Goal: Information Seeking & Learning: Learn about a topic

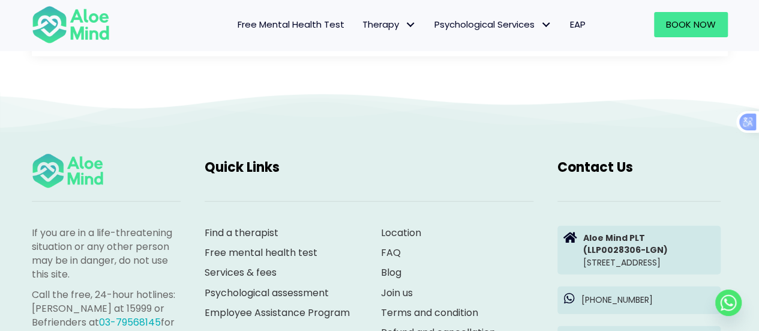
scroll to position [1638, 0]
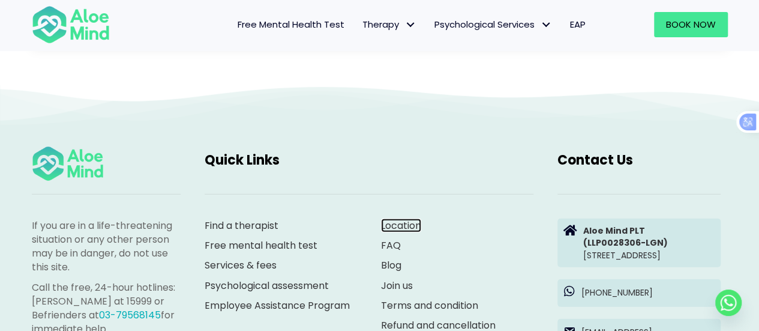
click at [406, 219] on link "Location" at bounding box center [401, 226] width 40 height 14
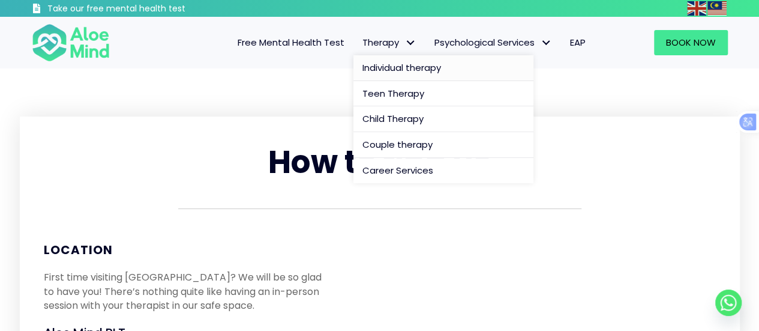
click at [433, 67] on span "Individual therapy" at bounding box center [402, 67] width 79 height 13
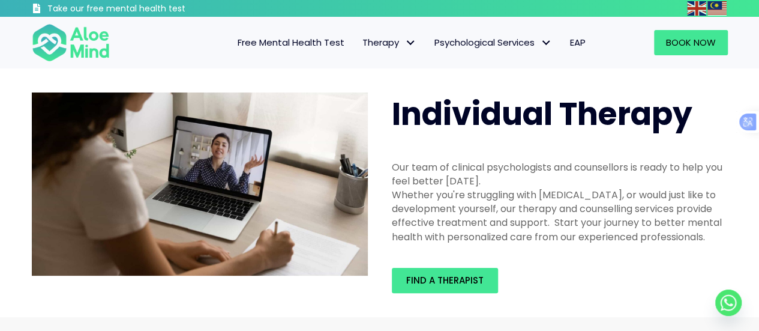
click at [472, 50] on link "Psychological Services" at bounding box center [494, 42] width 136 height 25
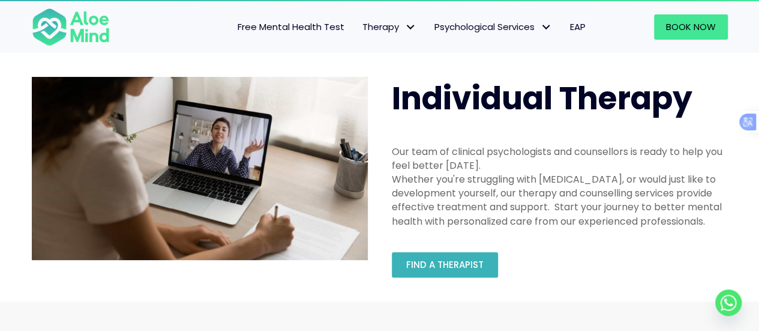
scroll to position [15, 0]
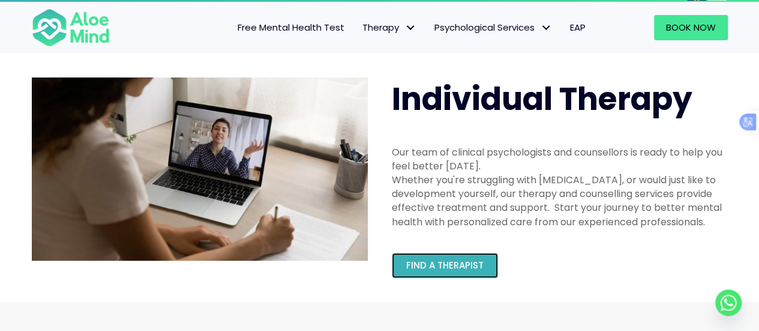
click at [465, 258] on link "Find a therapist" at bounding box center [445, 265] width 106 height 25
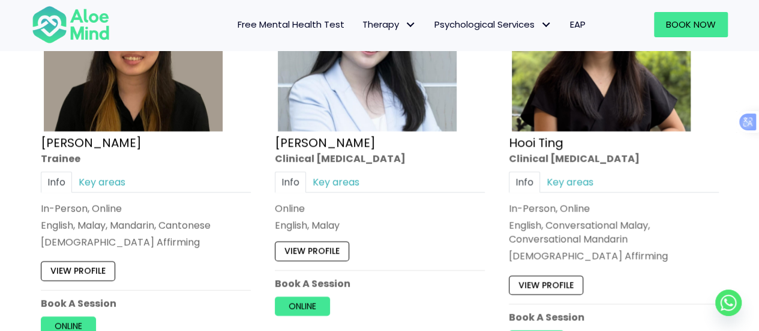
scroll to position [3847, 0]
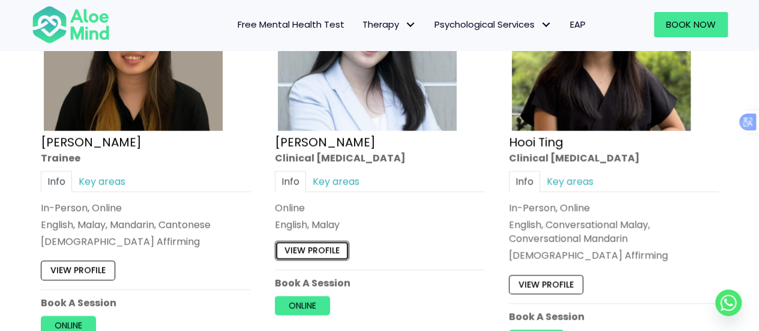
click at [333, 241] on link "View profile" at bounding box center [312, 250] width 74 height 19
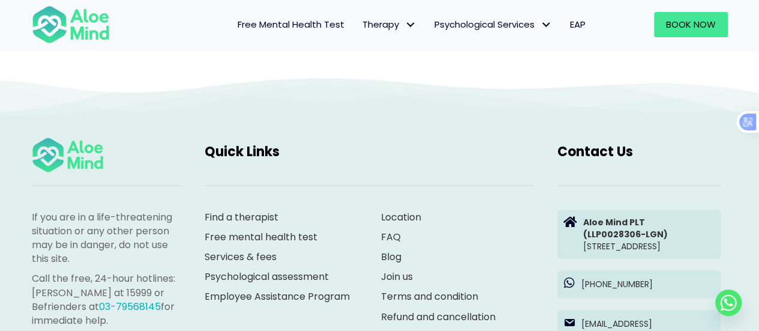
scroll to position [5551, 0]
click at [406, 268] on link "Join us" at bounding box center [397, 275] width 32 height 14
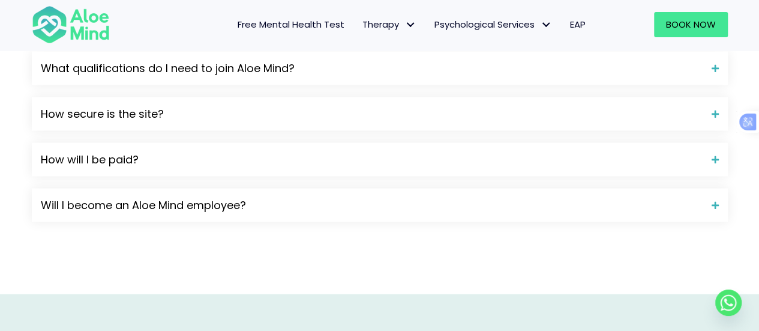
scroll to position [1153, 0]
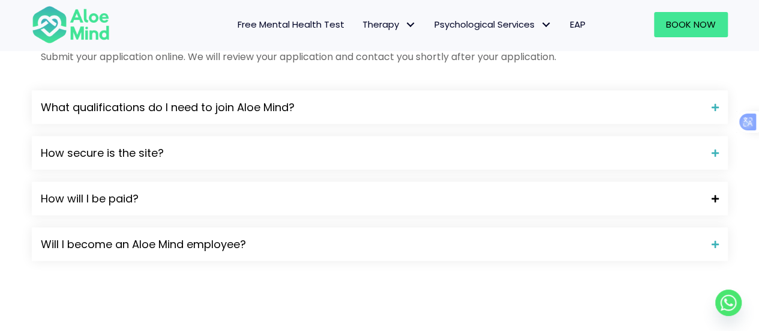
click at [130, 191] on span "How will I be paid?" at bounding box center [372, 199] width 662 height 16
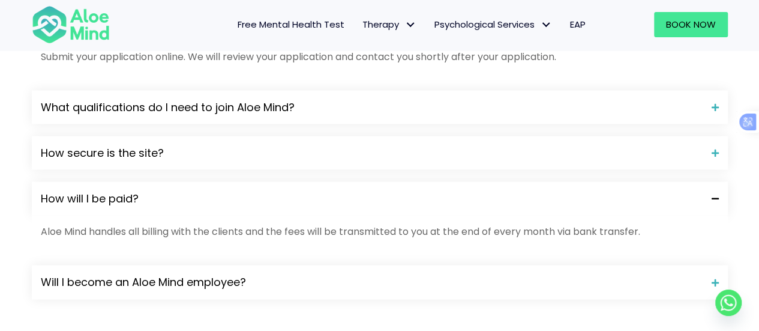
click at [130, 191] on span "How will I be paid?" at bounding box center [372, 199] width 662 height 16
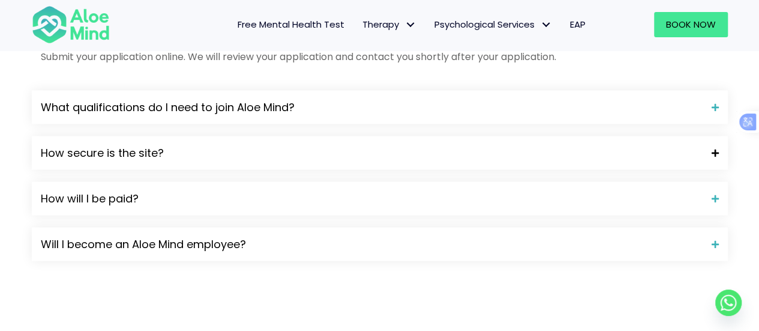
click at [149, 149] on span "How secure is the site?" at bounding box center [372, 153] width 662 height 16
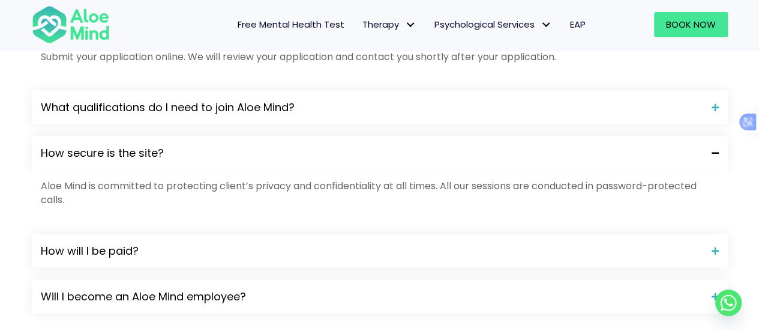
click at [149, 149] on span "How secure is the site?" at bounding box center [372, 153] width 662 height 16
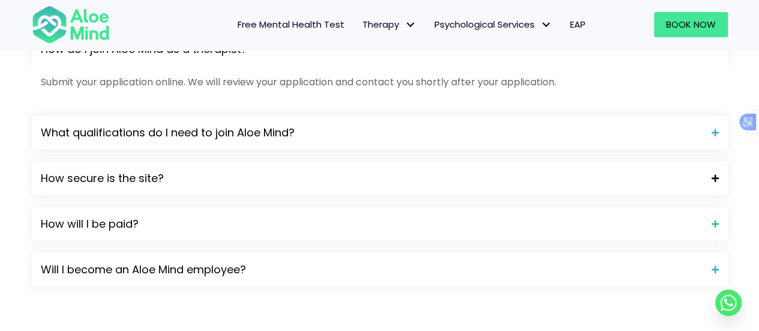
scroll to position [1123, 0]
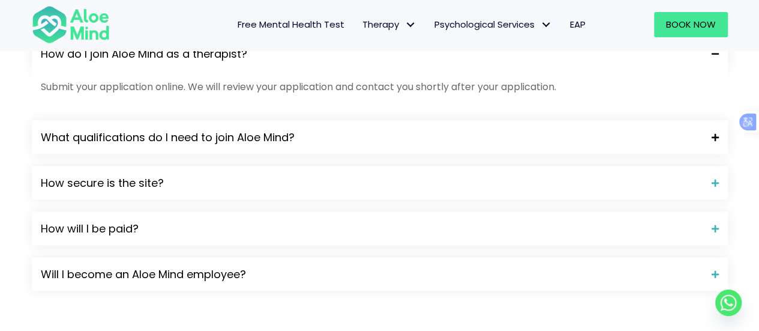
click at [168, 133] on span "What qualifications do I need to join Aloe Mind?" at bounding box center [372, 137] width 662 height 16
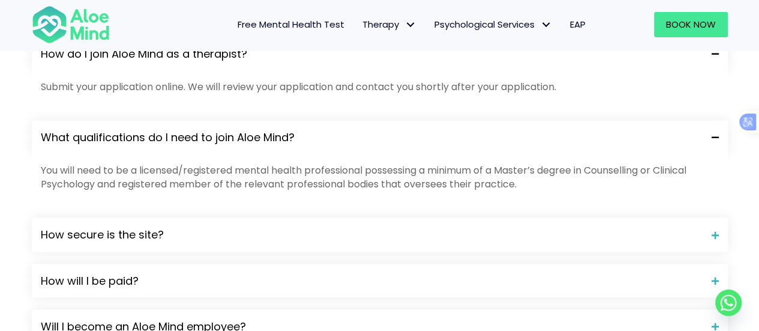
click at [168, 133] on span "What qualifications do I need to join Aloe Mind?" at bounding box center [372, 137] width 662 height 16
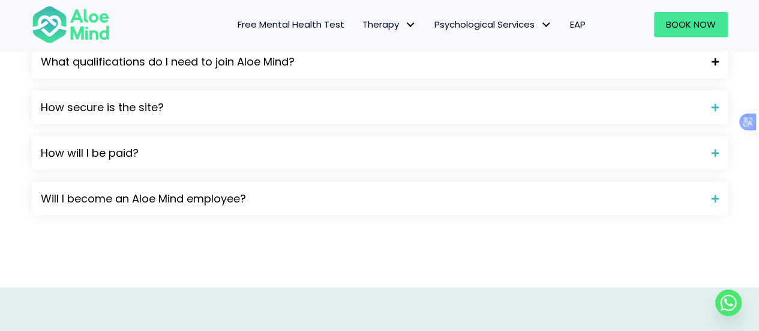
scroll to position [1199, 0]
click at [174, 204] on span "Will I become an Aloe Mind employee?" at bounding box center [372, 198] width 662 height 16
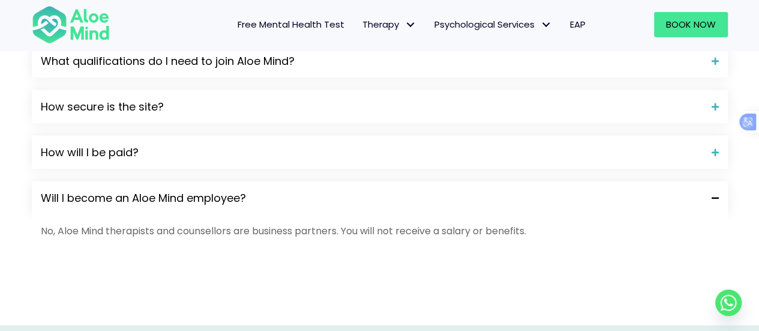
click at [174, 204] on span "Will I become an Aloe Mind employee?" at bounding box center [372, 198] width 662 height 16
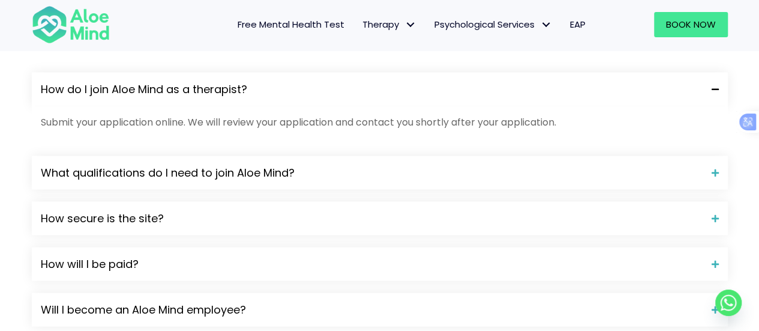
scroll to position [1084, 0]
